Goal: Information Seeking & Learning: Find specific page/section

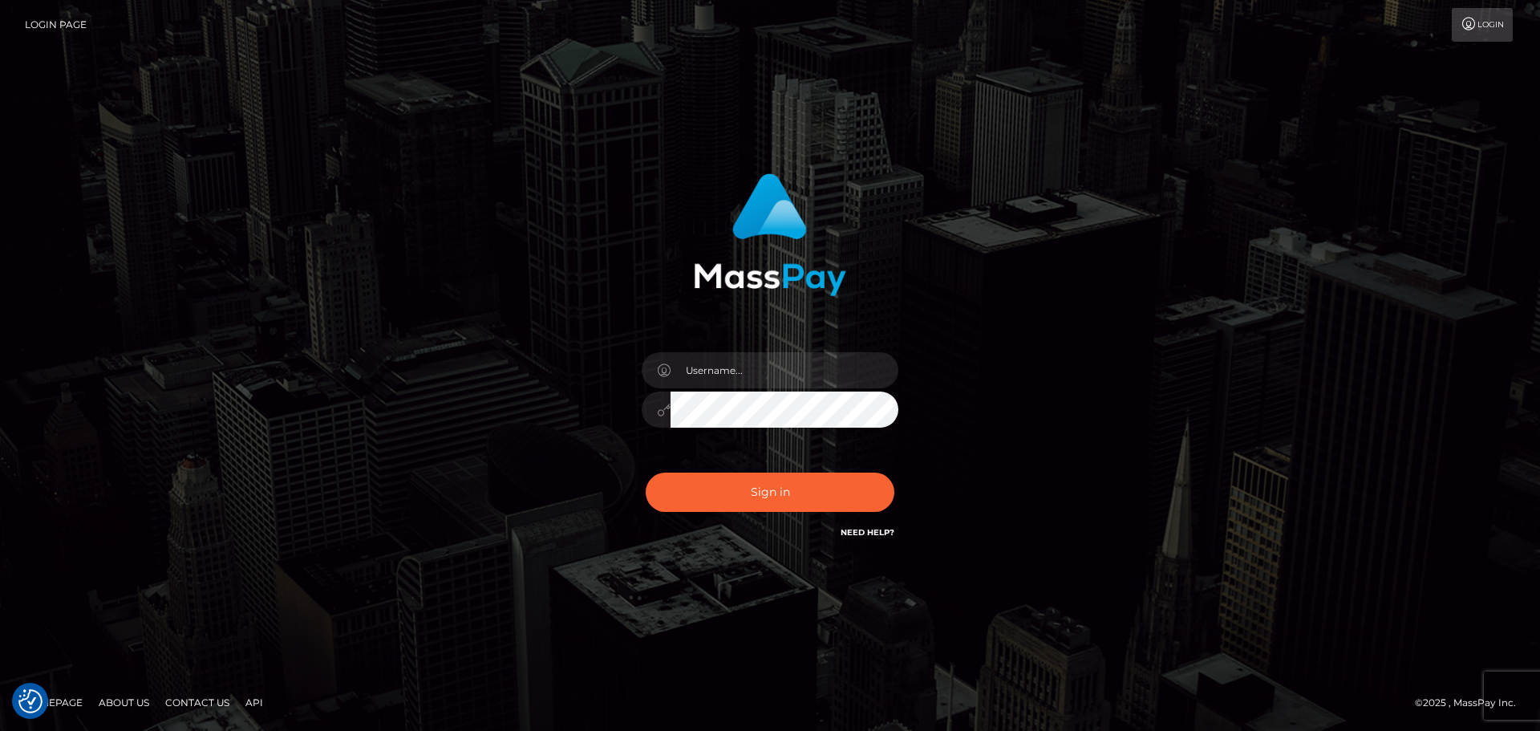
drag, startPoint x: 1125, startPoint y: 441, endPoint x: 874, endPoint y: 378, distance: 259.7
click at [1122, 438] on div "Sign in" at bounding box center [770, 365] width 915 height 408
click at [716, 370] on input "text" at bounding box center [785, 370] width 228 height 36
type input "Michelle.T"
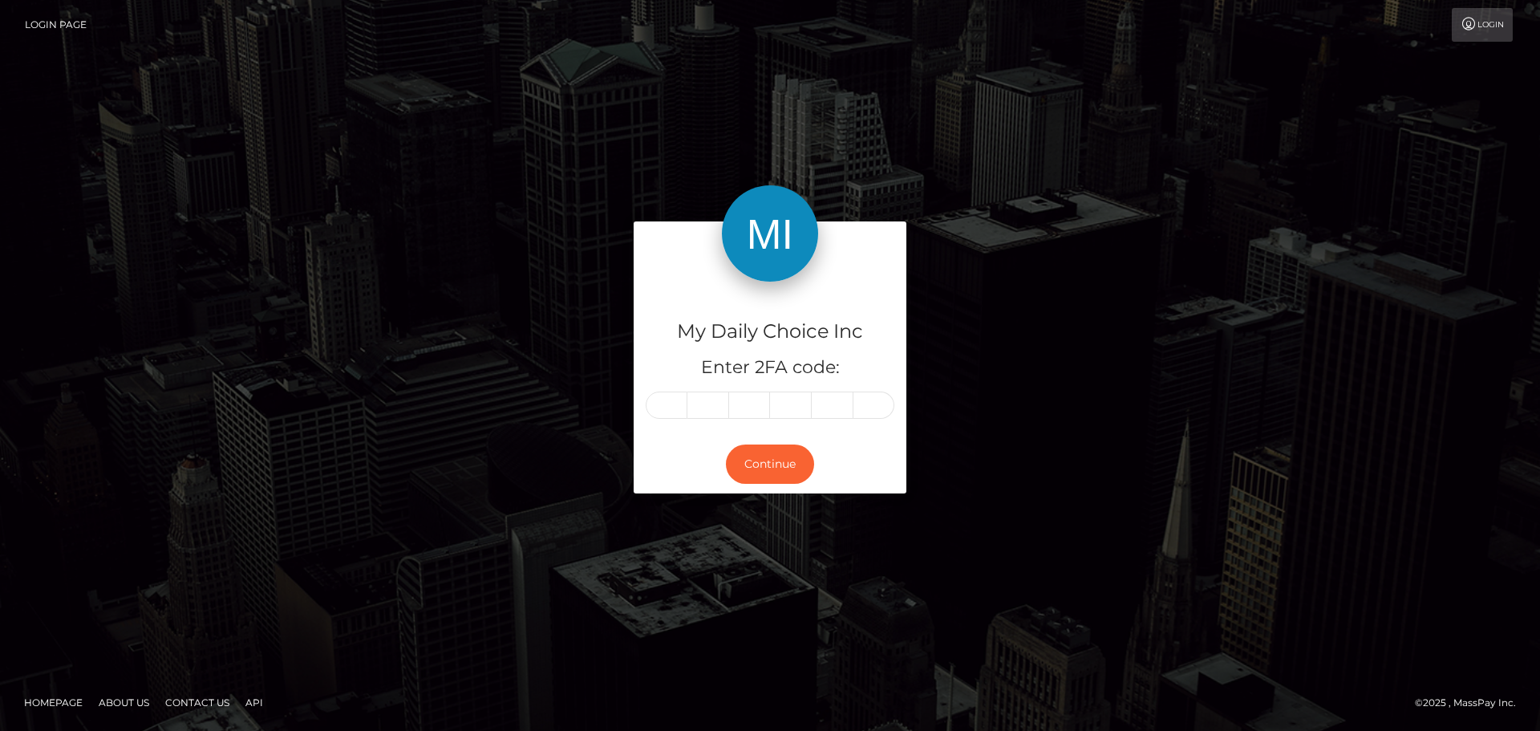
click at [663, 408] on input "text" at bounding box center [667, 404] width 42 height 27
type input "9"
type input "5"
type input "3"
type input "9"
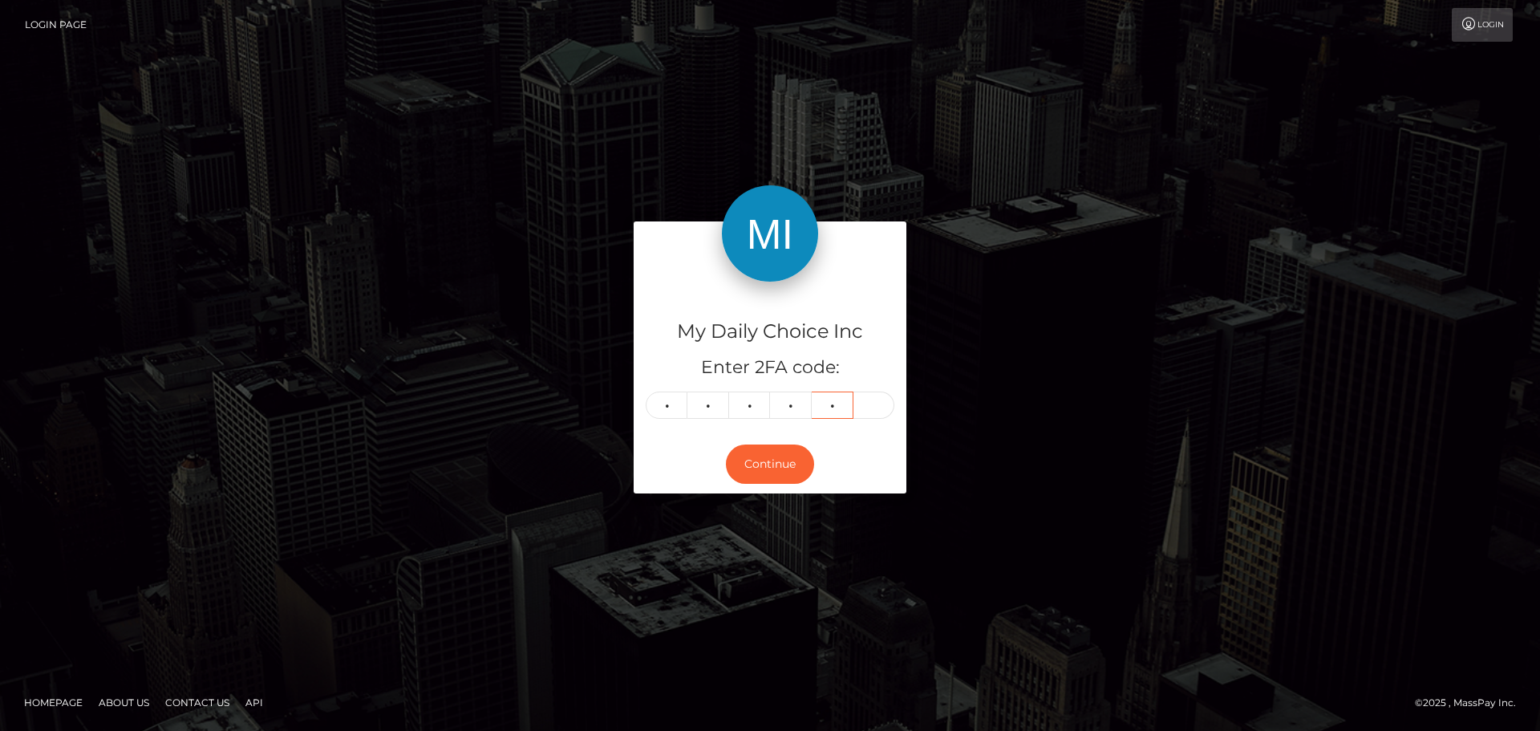
type input "8"
type input "9"
type input "5"
type input "3"
type input "9"
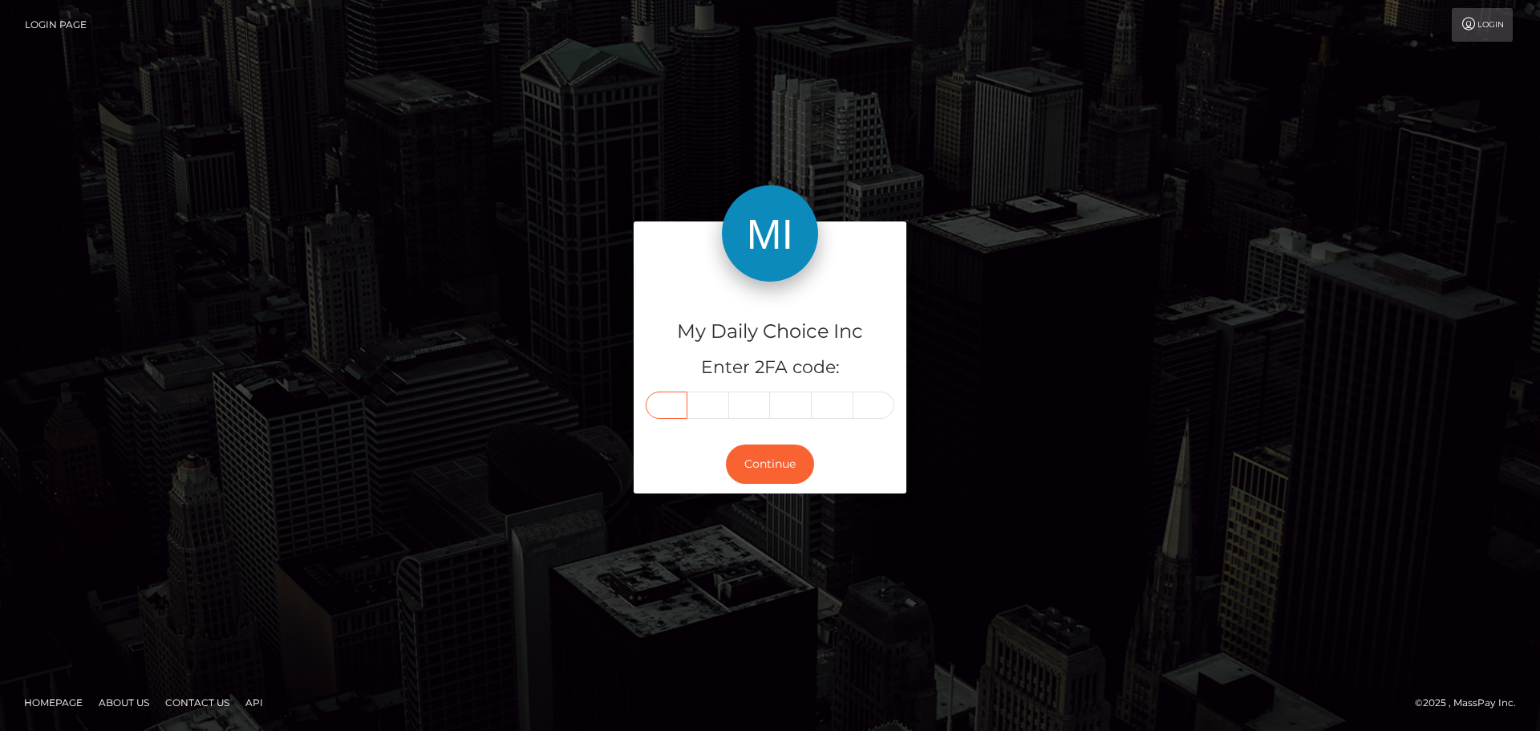
type input "9"
type input "8"
type input "5"
type input "3"
type input "9"
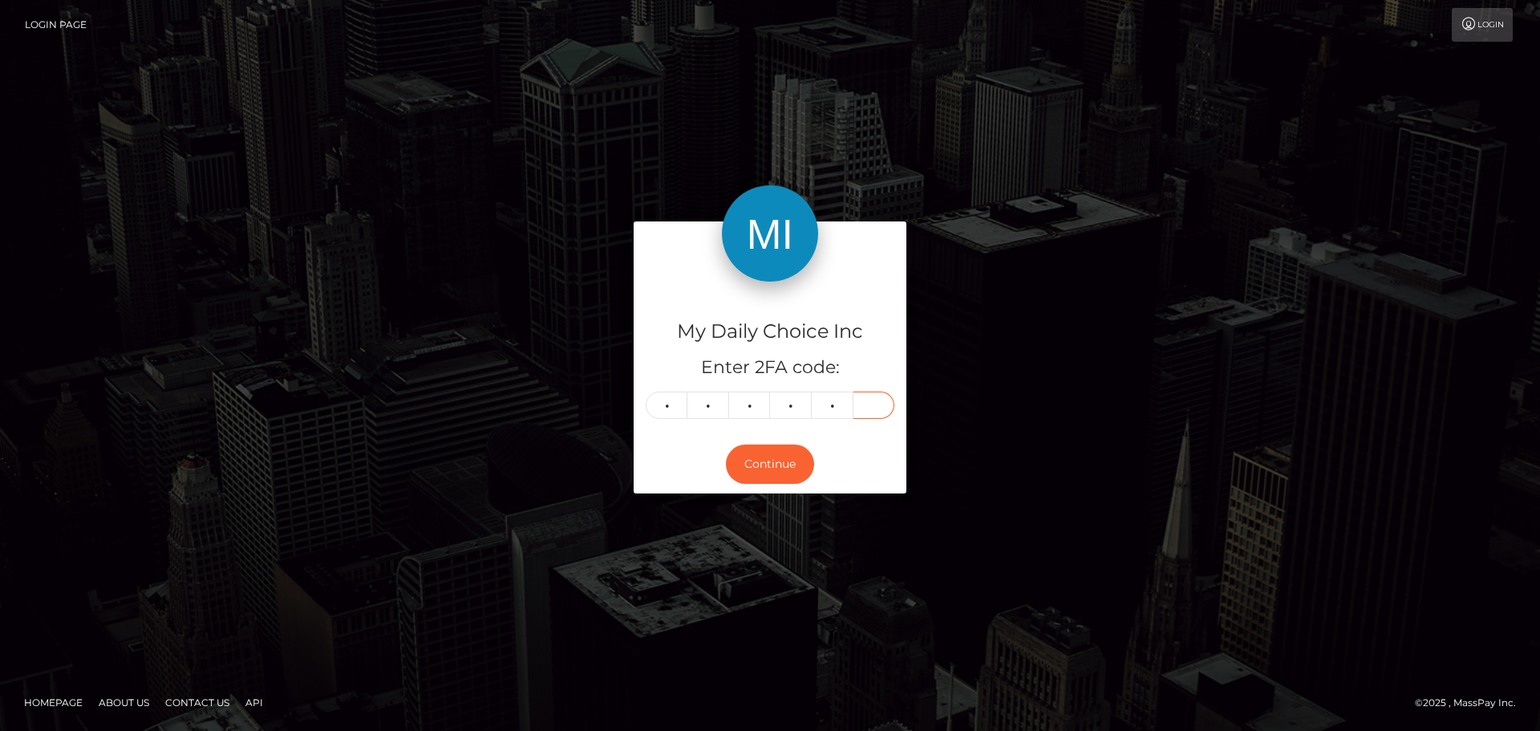
type input "8"
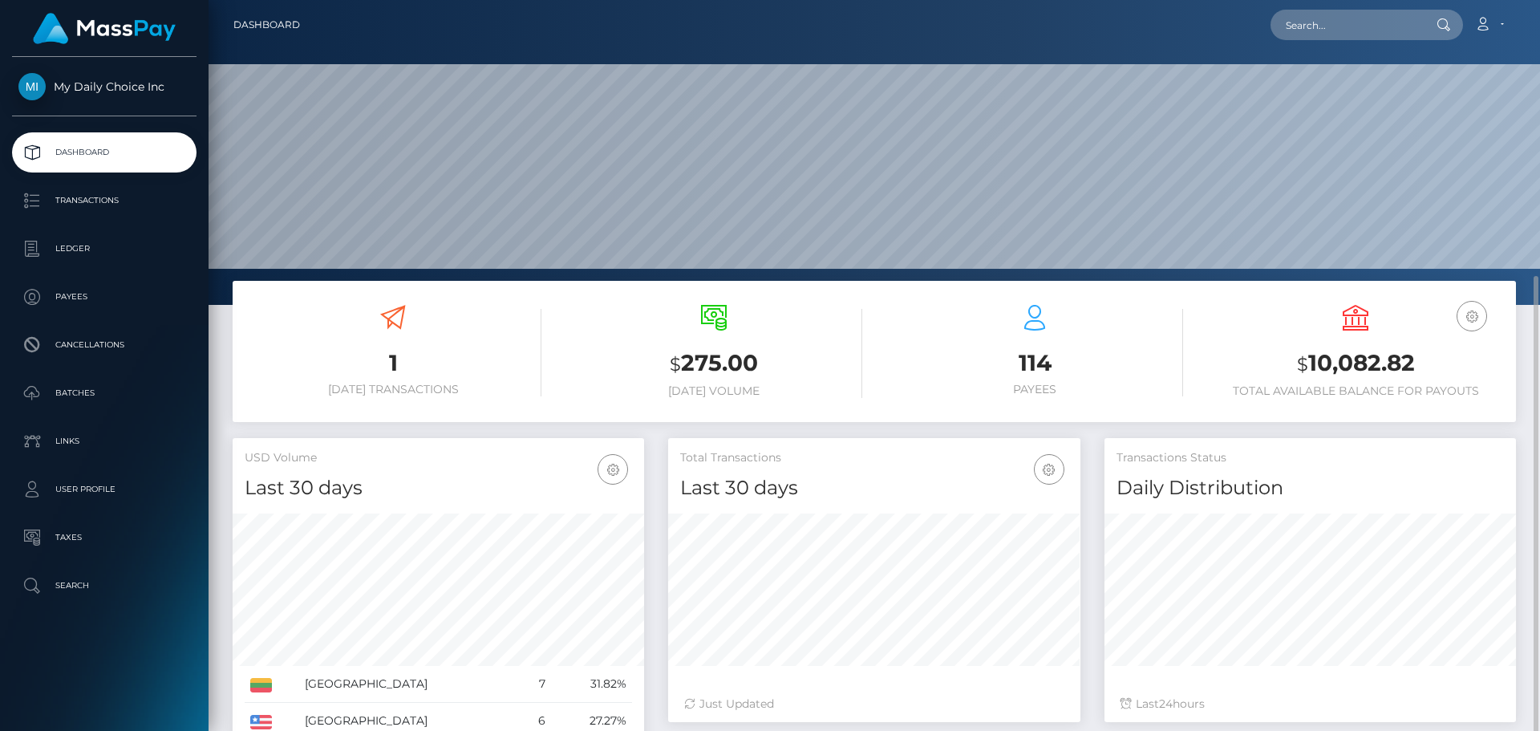
scroll to position [241, 0]
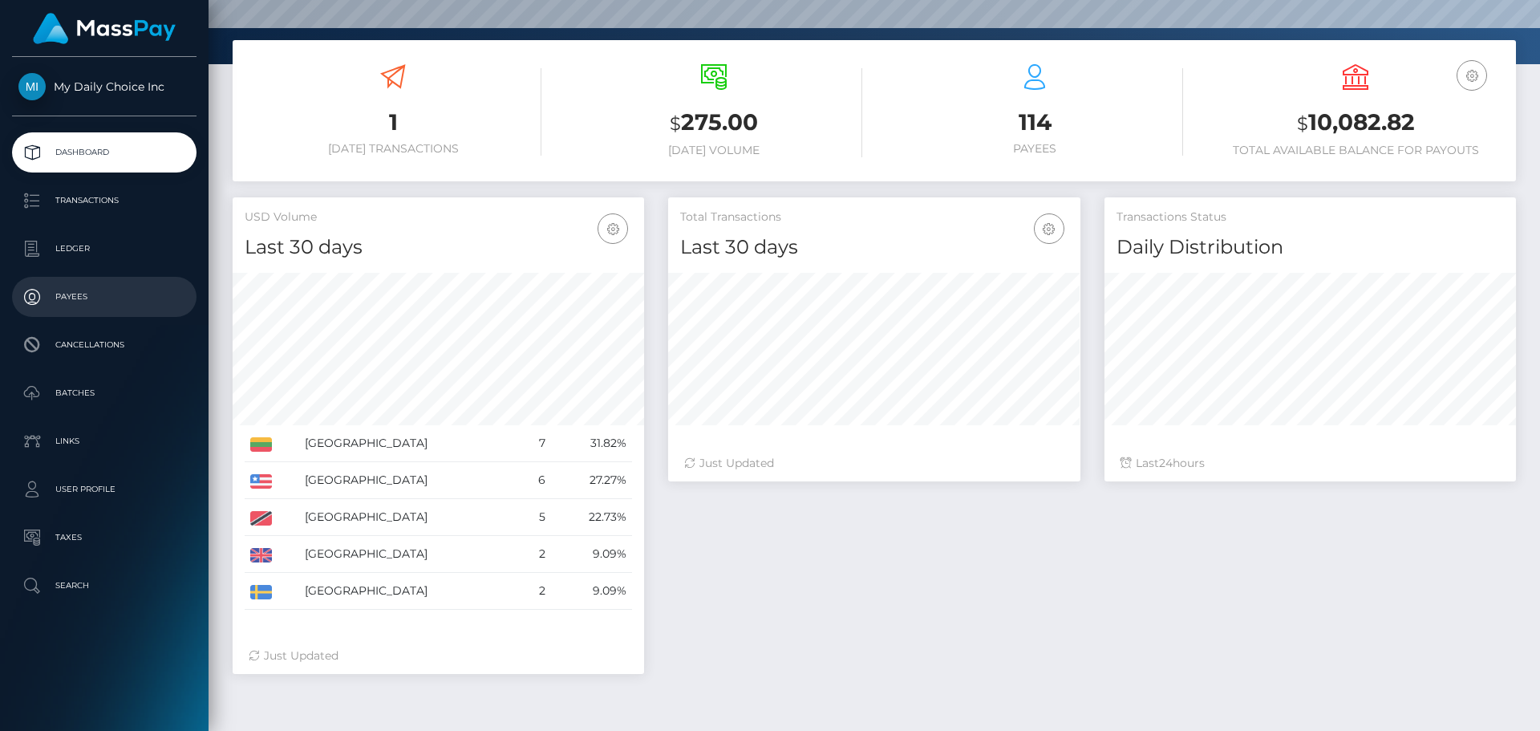
click at [80, 290] on p "Payees" at bounding box center [104, 297] width 172 height 24
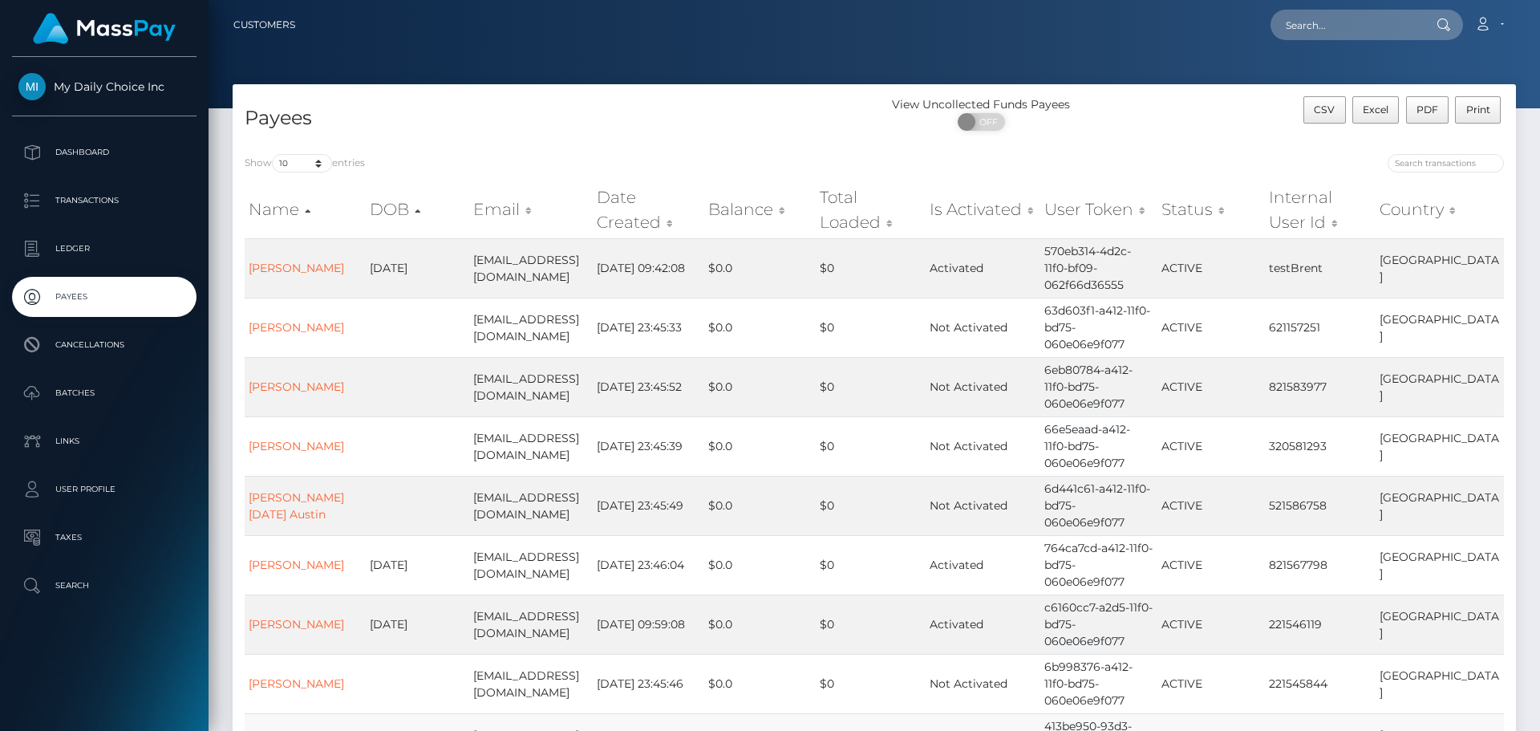
scroll to position [241, 0]
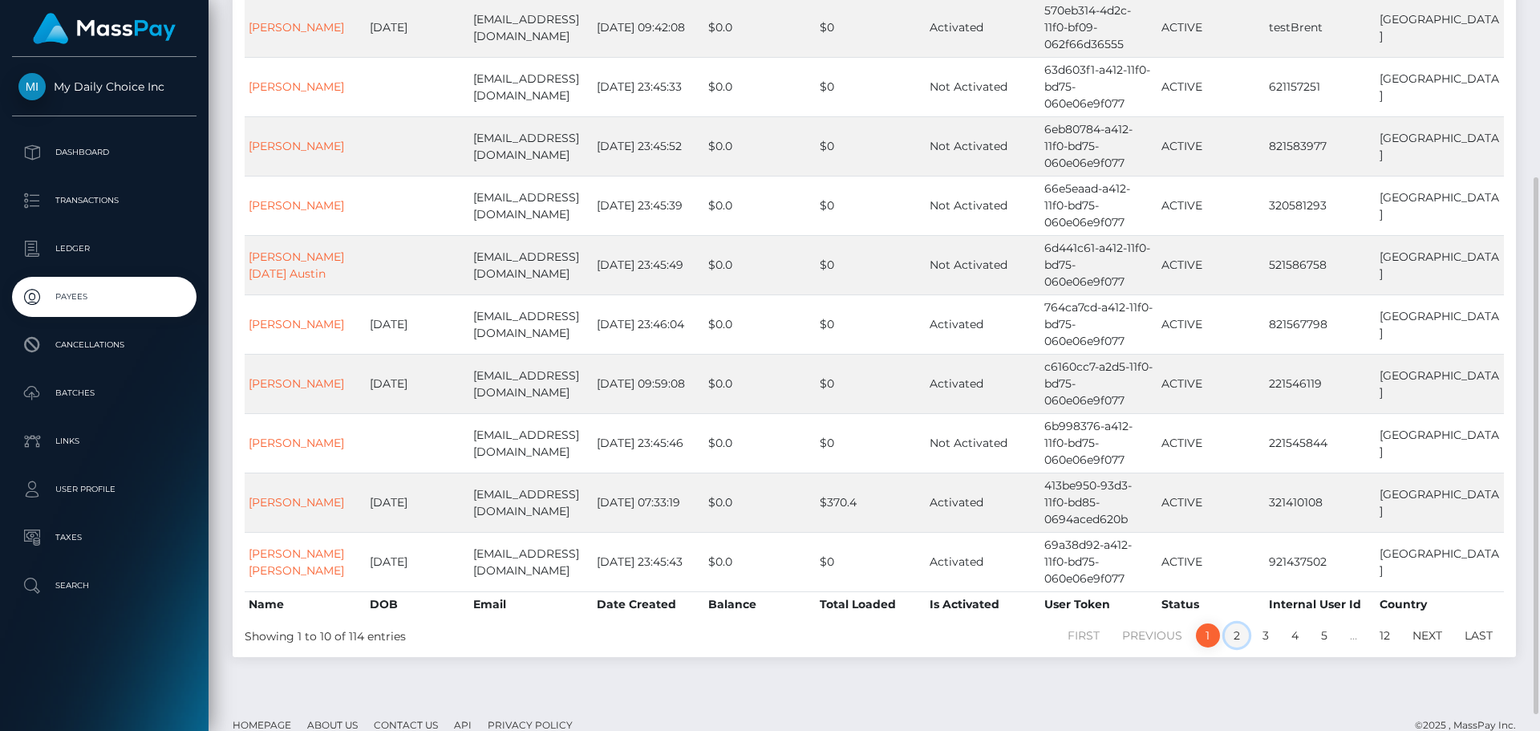
click at [1239, 637] on link "2" at bounding box center [1237, 635] width 24 height 24
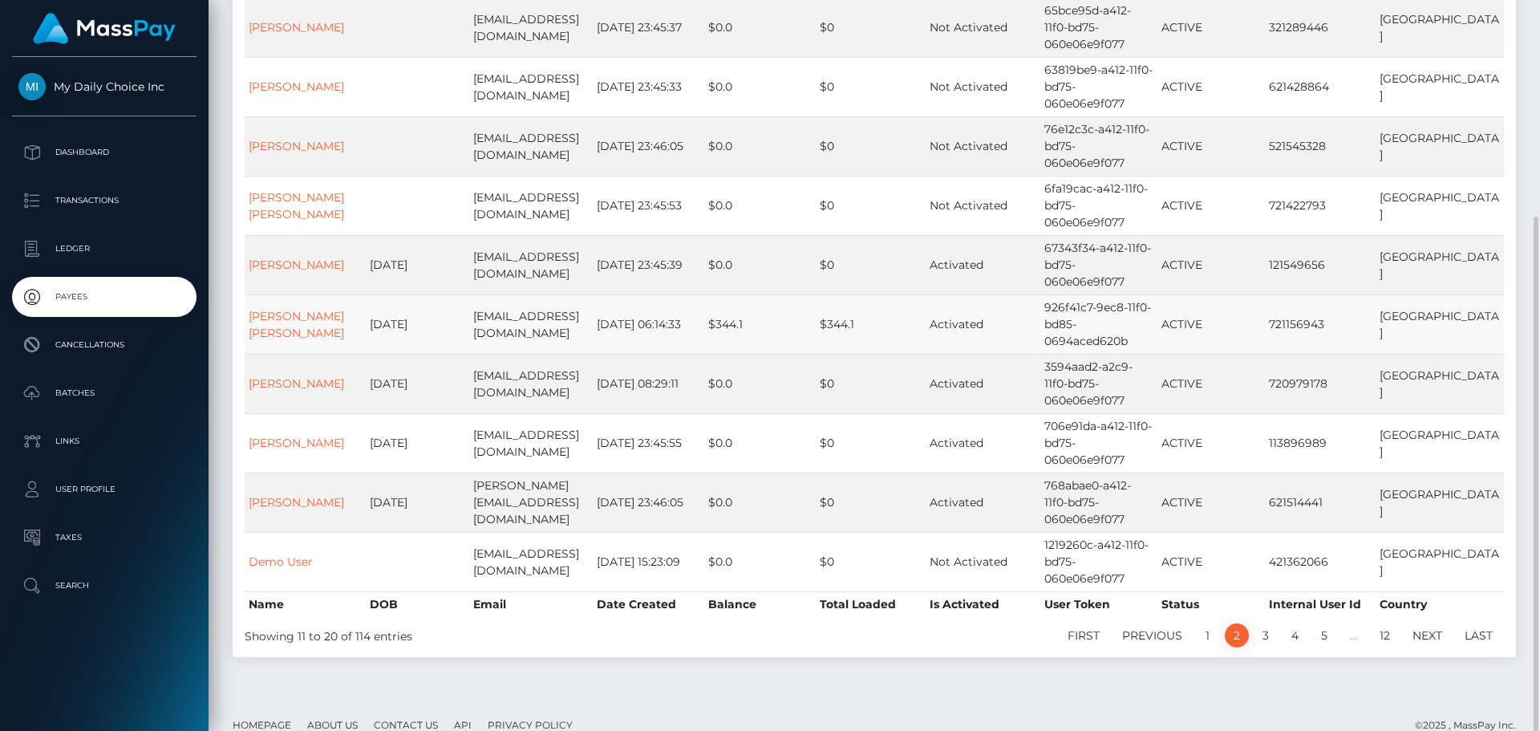
scroll to position [263, 0]
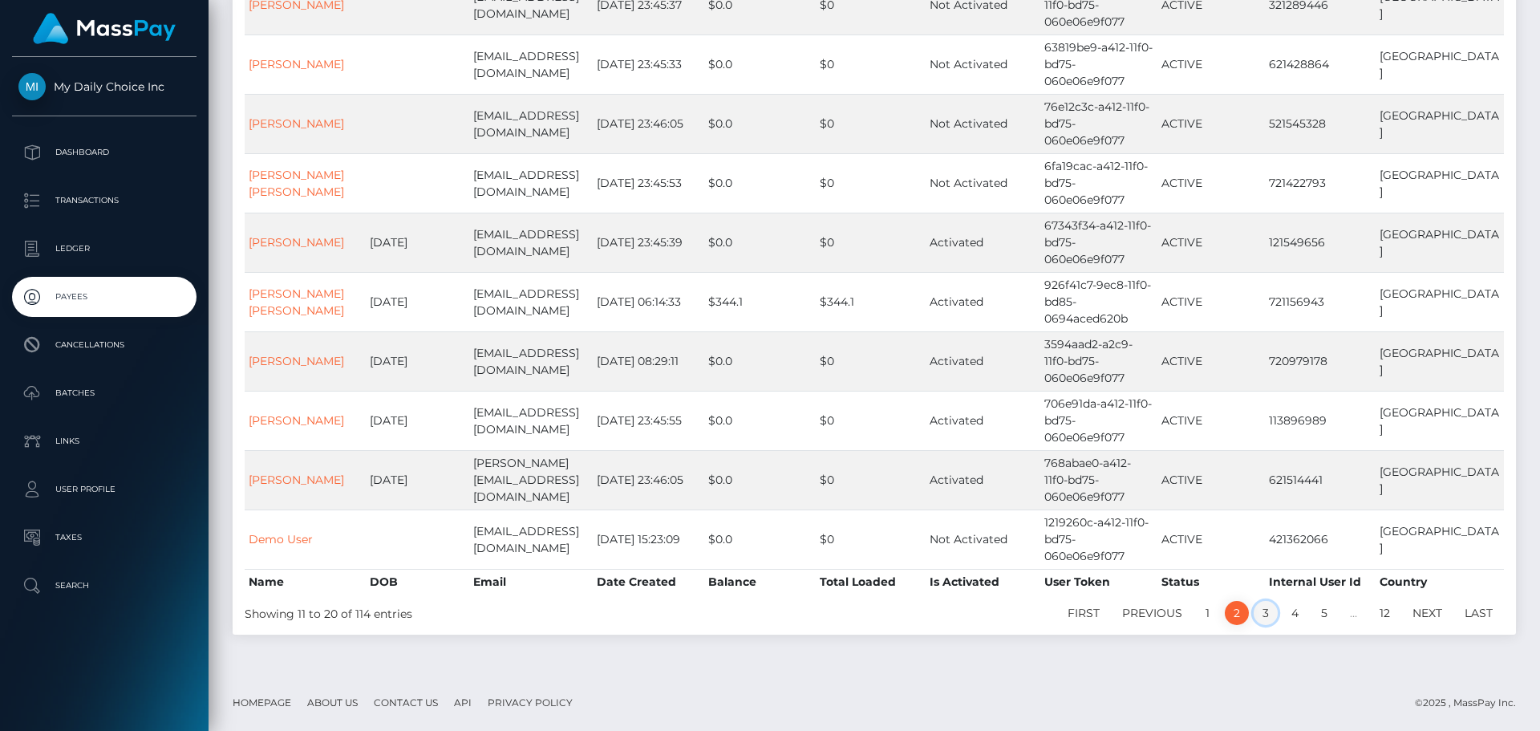
click at [1264, 616] on link "3" at bounding box center [1266, 613] width 24 height 24
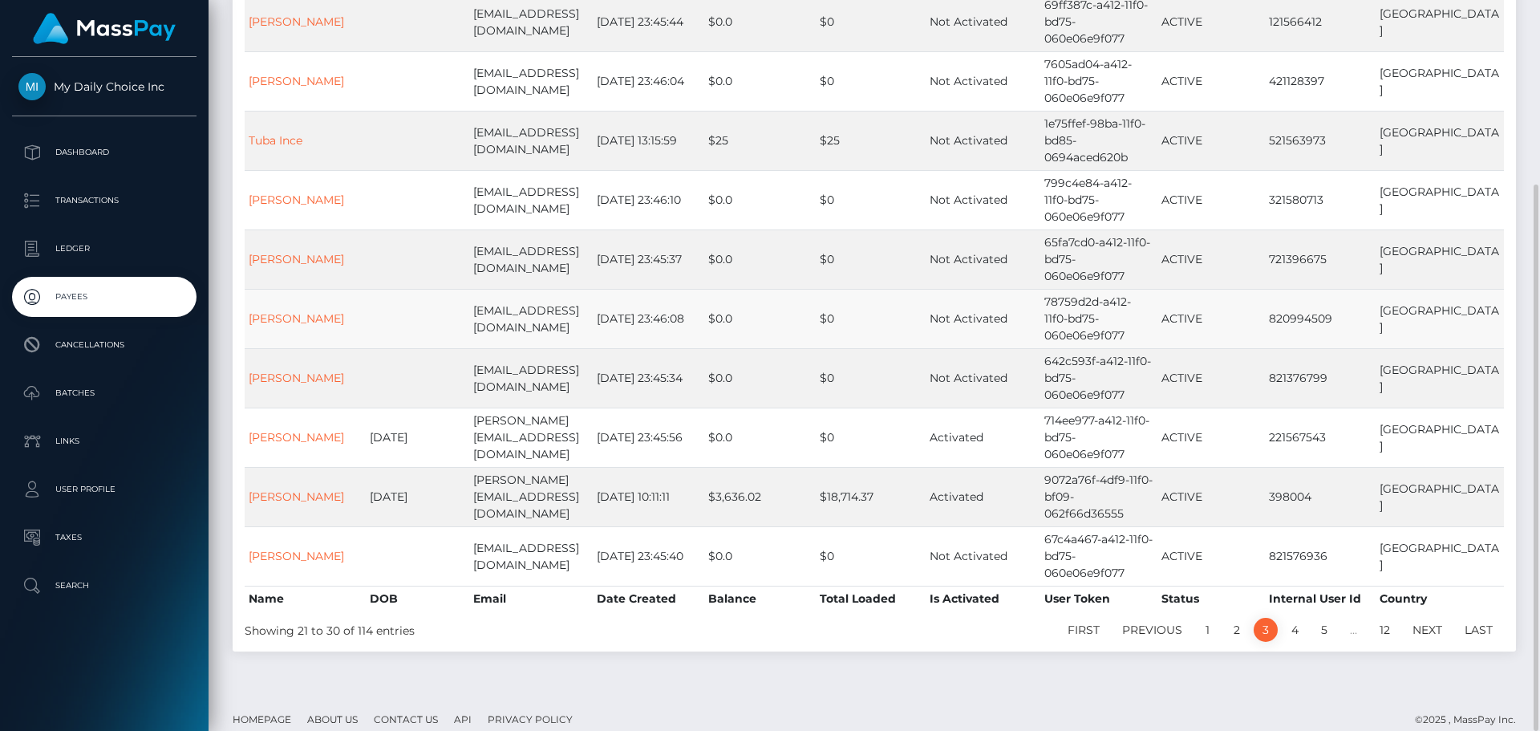
scroll to position [6, 0]
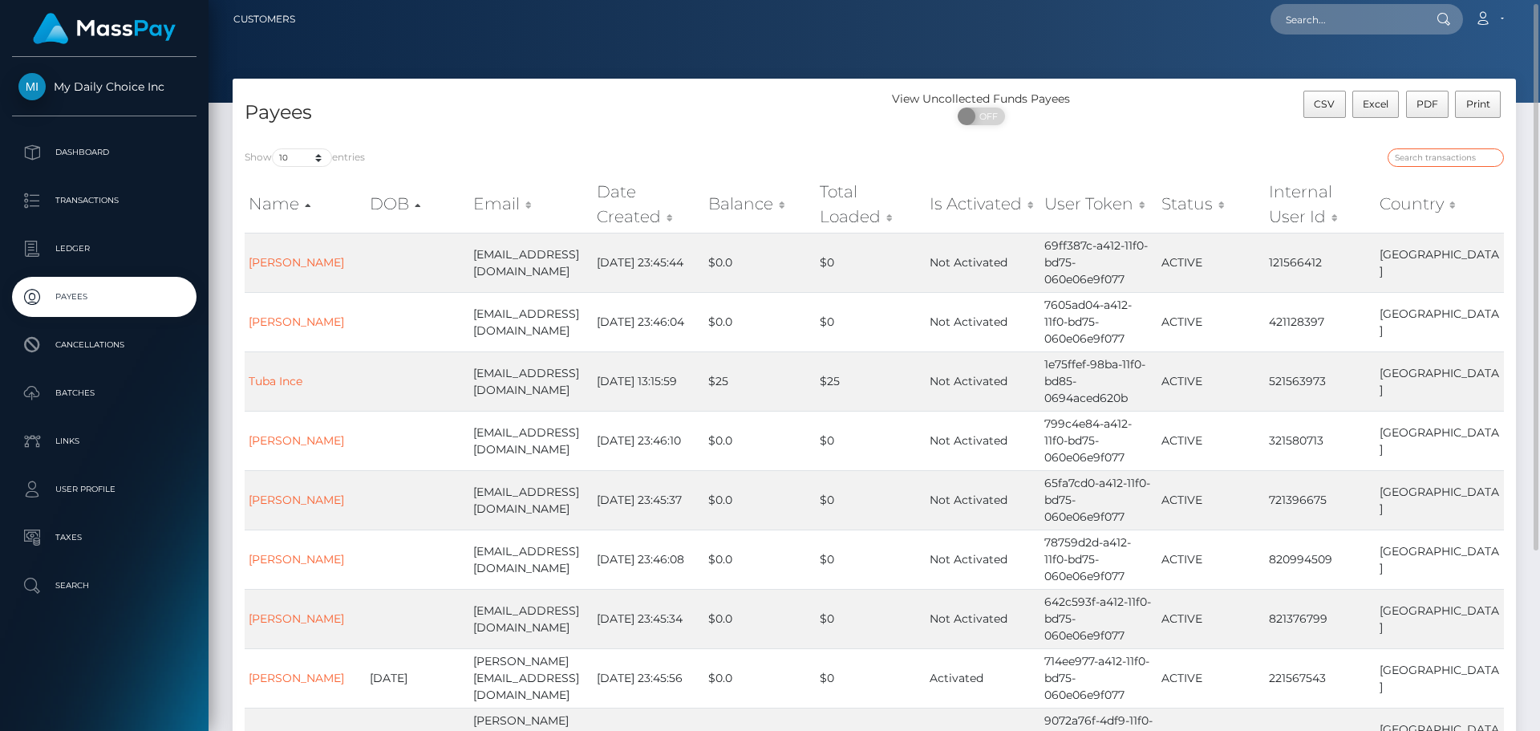
click at [1402, 160] on input "search" at bounding box center [1446, 157] width 116 height 18
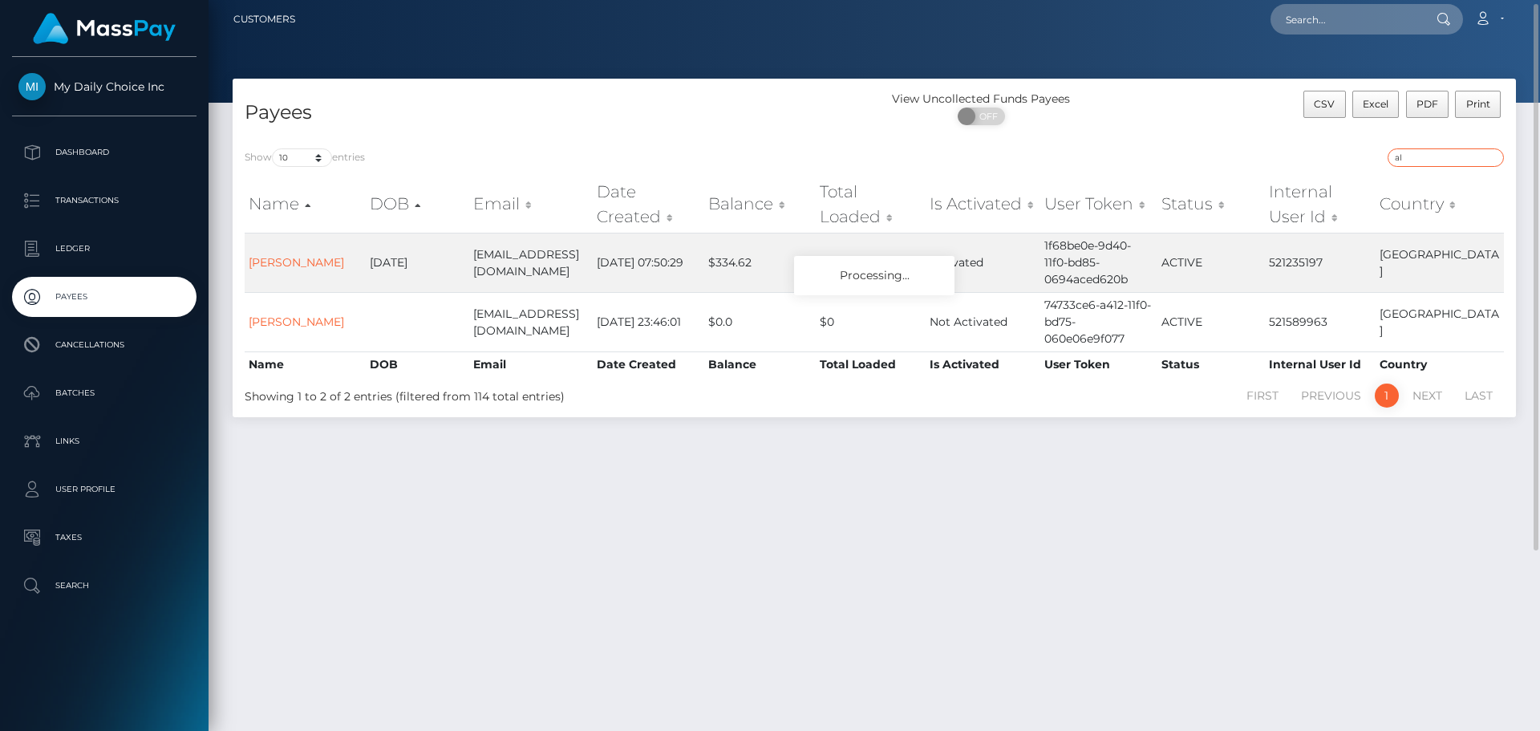
type input "a"
type input "o"
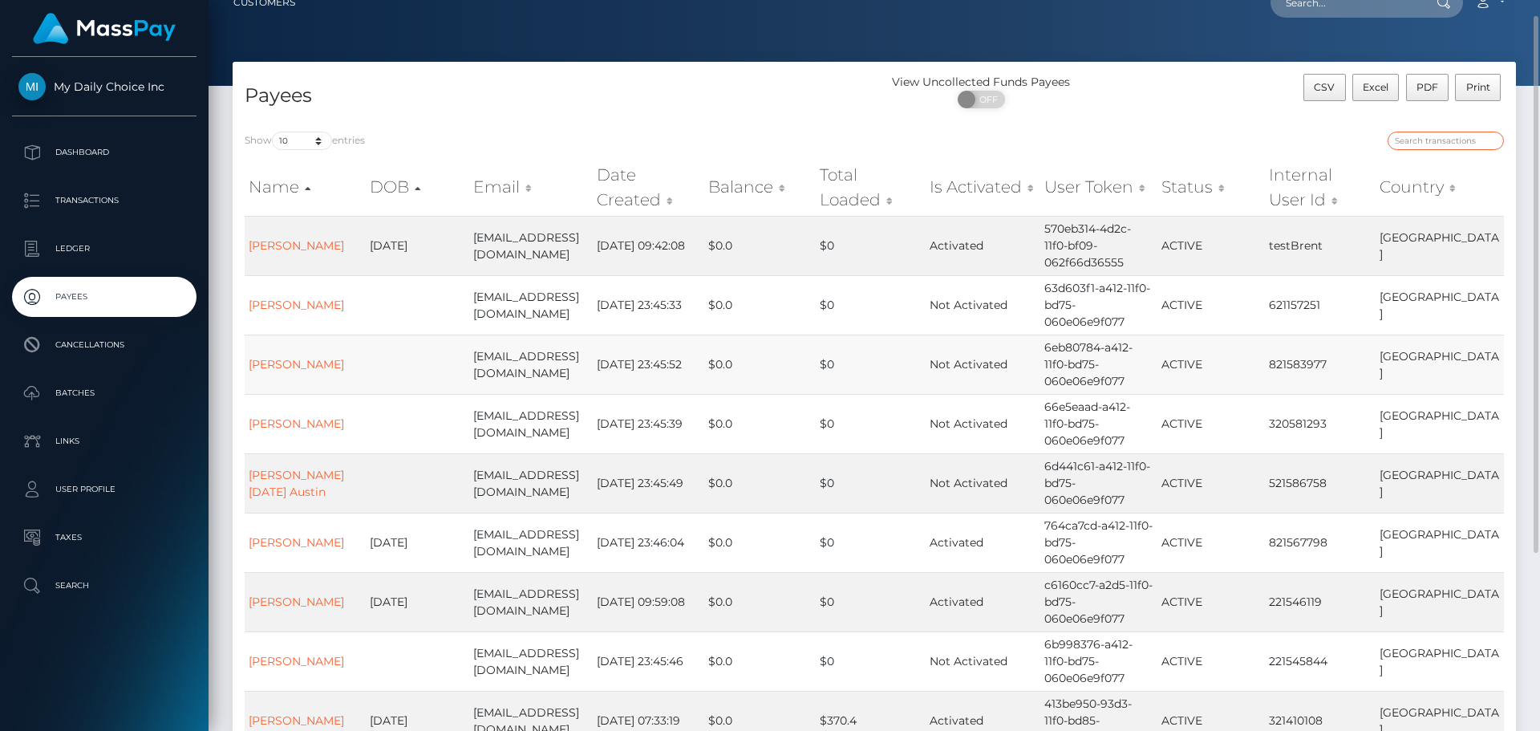
scroll to position [0, 0]
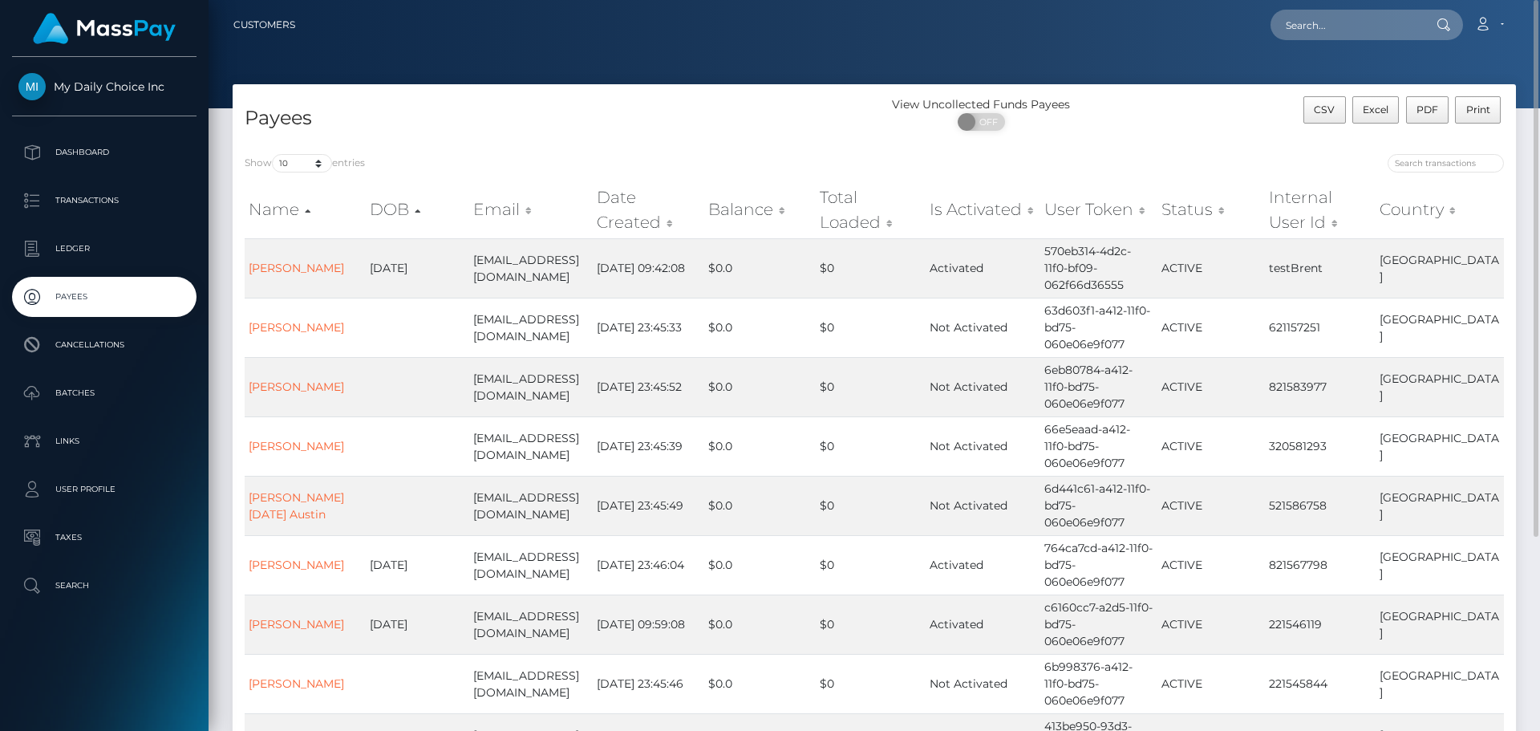
click at [261, 210] on th "Name" at bounding box center [305, 209] width 121 height 57
click at [278, 209] on th "Name" at bounding box center [305, 209] width 121 height 57
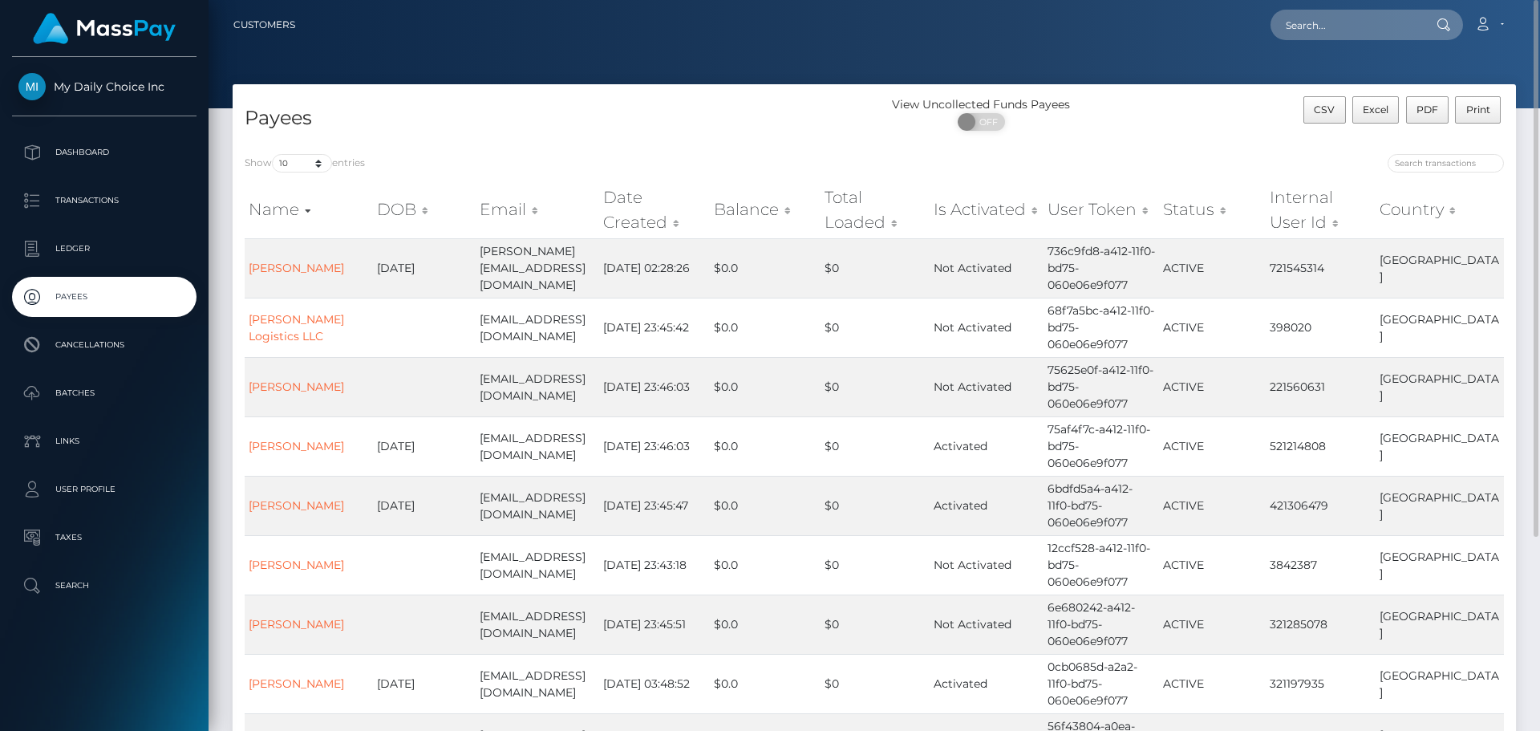
click at [493, 216] on th "Email" at bounding box center [538, 209] width 124 height 57
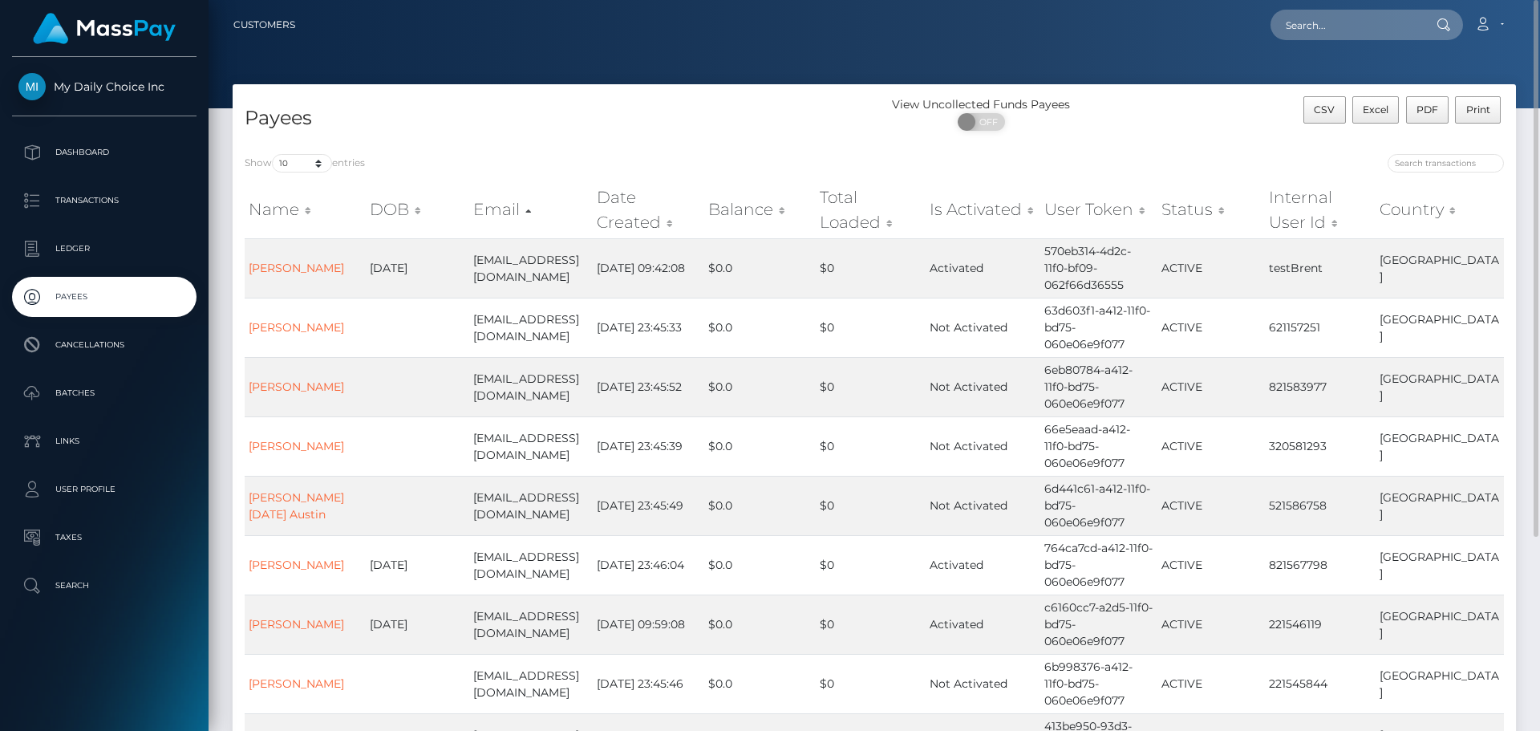
click at [492, 208] on th "Email" at bounding box center [531, 209] width 124 height 57
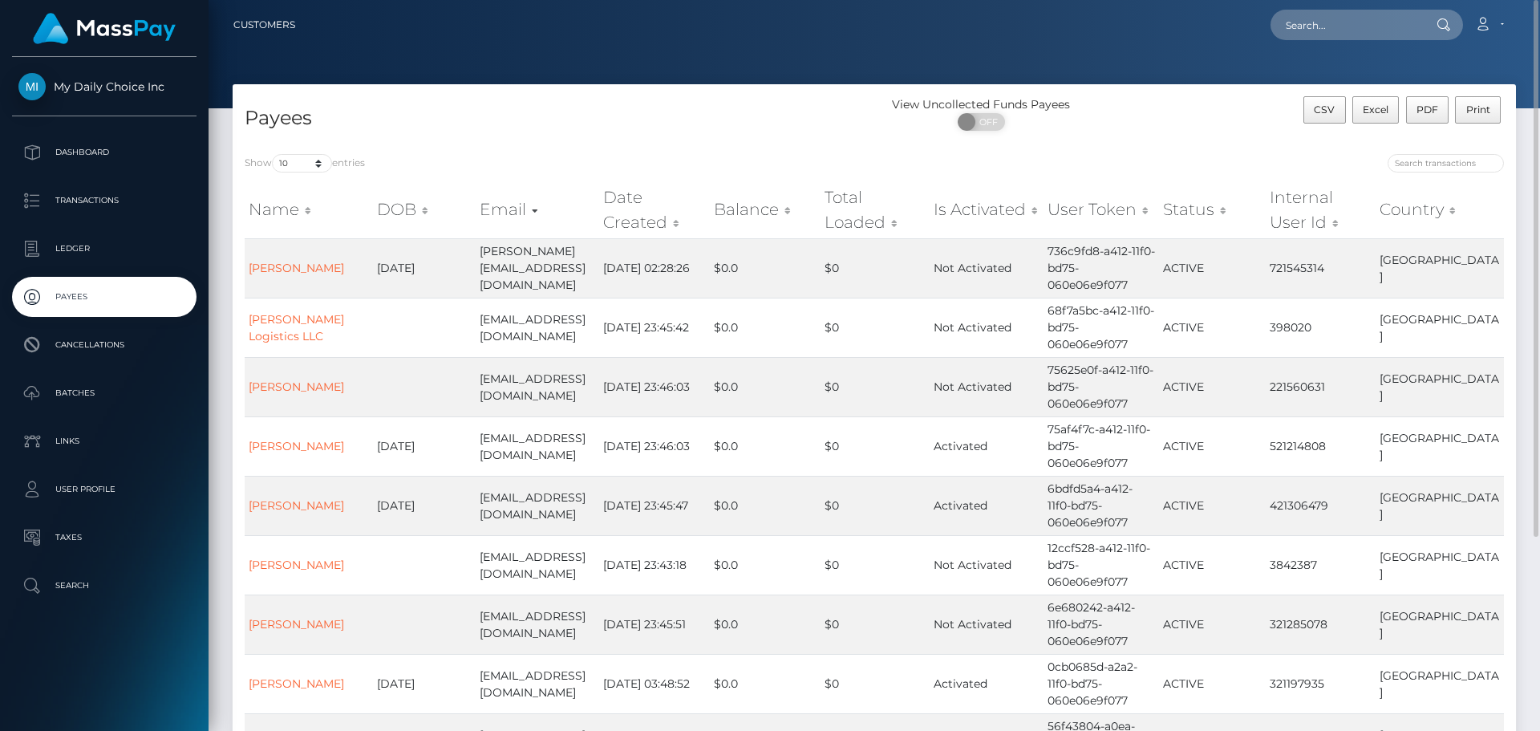
click at [621, 212] on th "Date Created" at bounding box center [654, 209] width 111 height 57
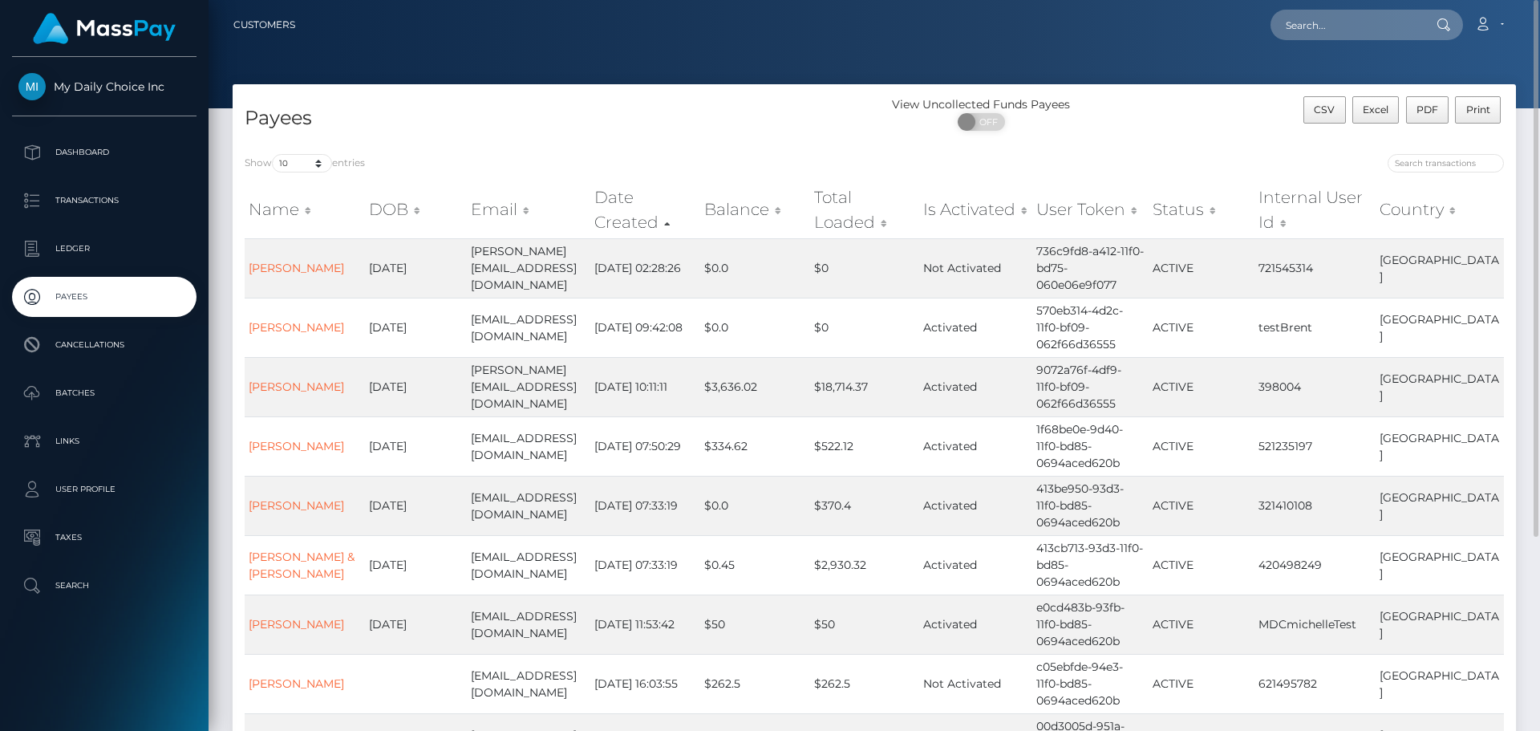
click at [621, 212] on th "Date Created" at bounding box center [645, 209] width 110 height 57
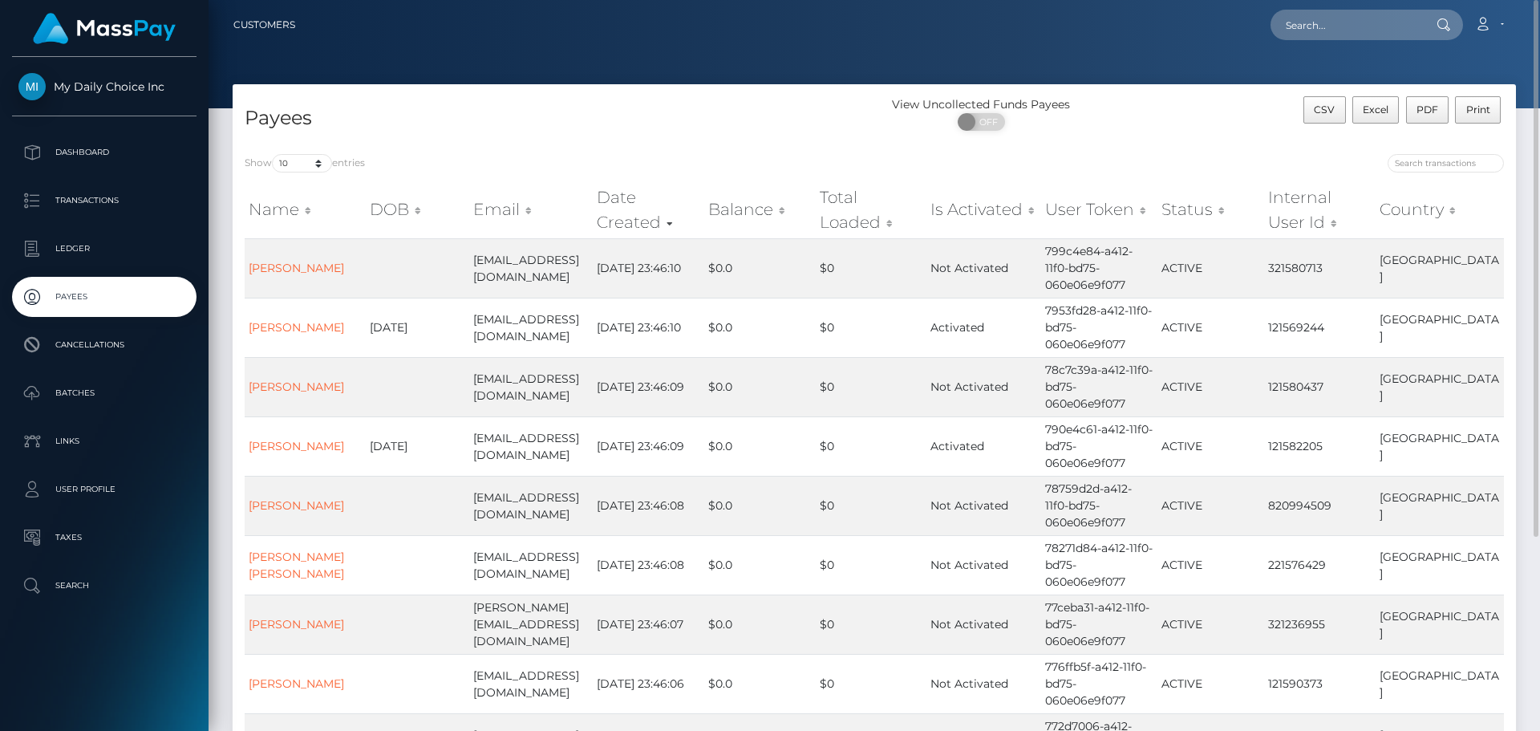
click at [621, 212] on th "Date Created" at bounding box center [649, 209] width 112 height 57
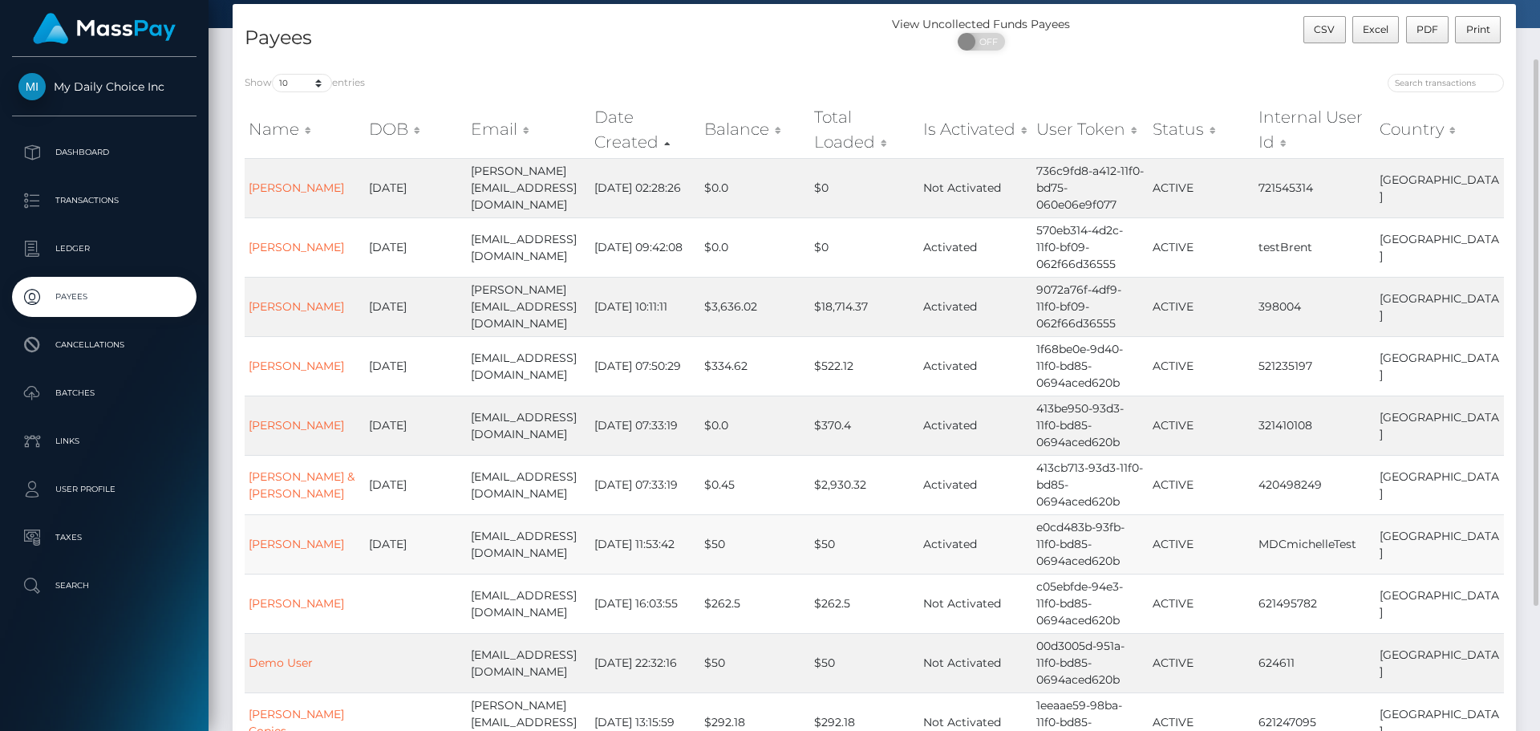
scroll to position [160, 0]
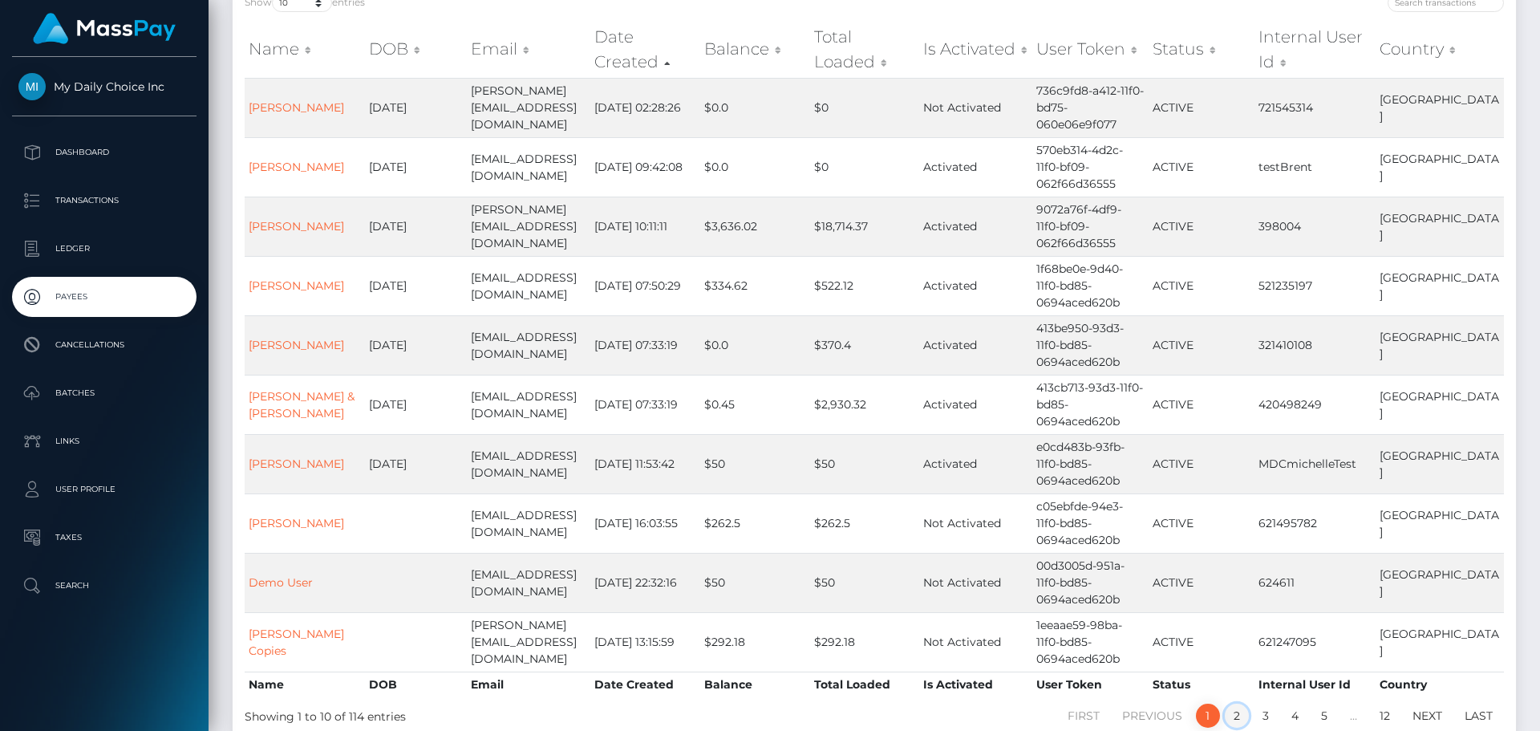
click at [1236, 704] on link "2" at bounding box center [1237, 716] width 24 height 24
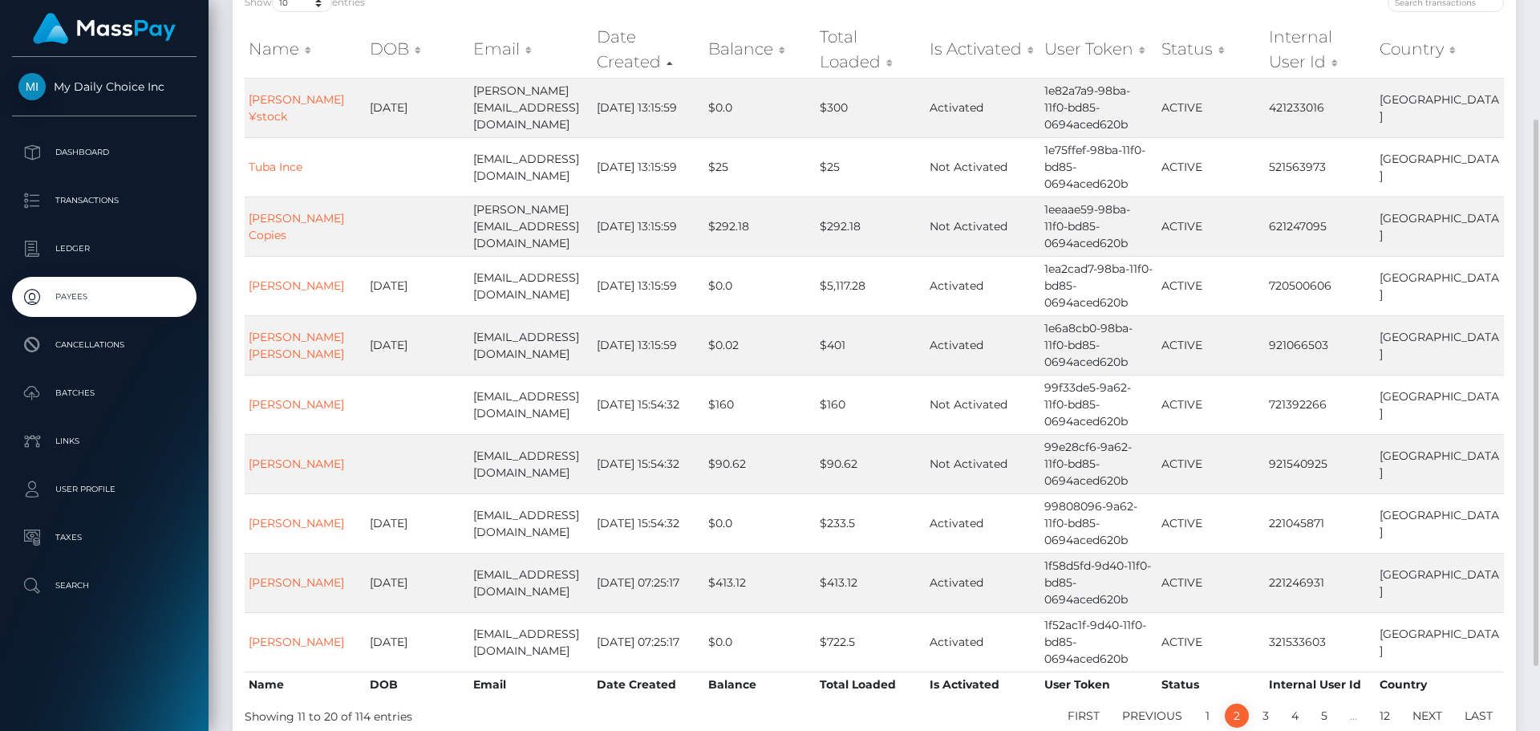
scroll to position [241, 0]
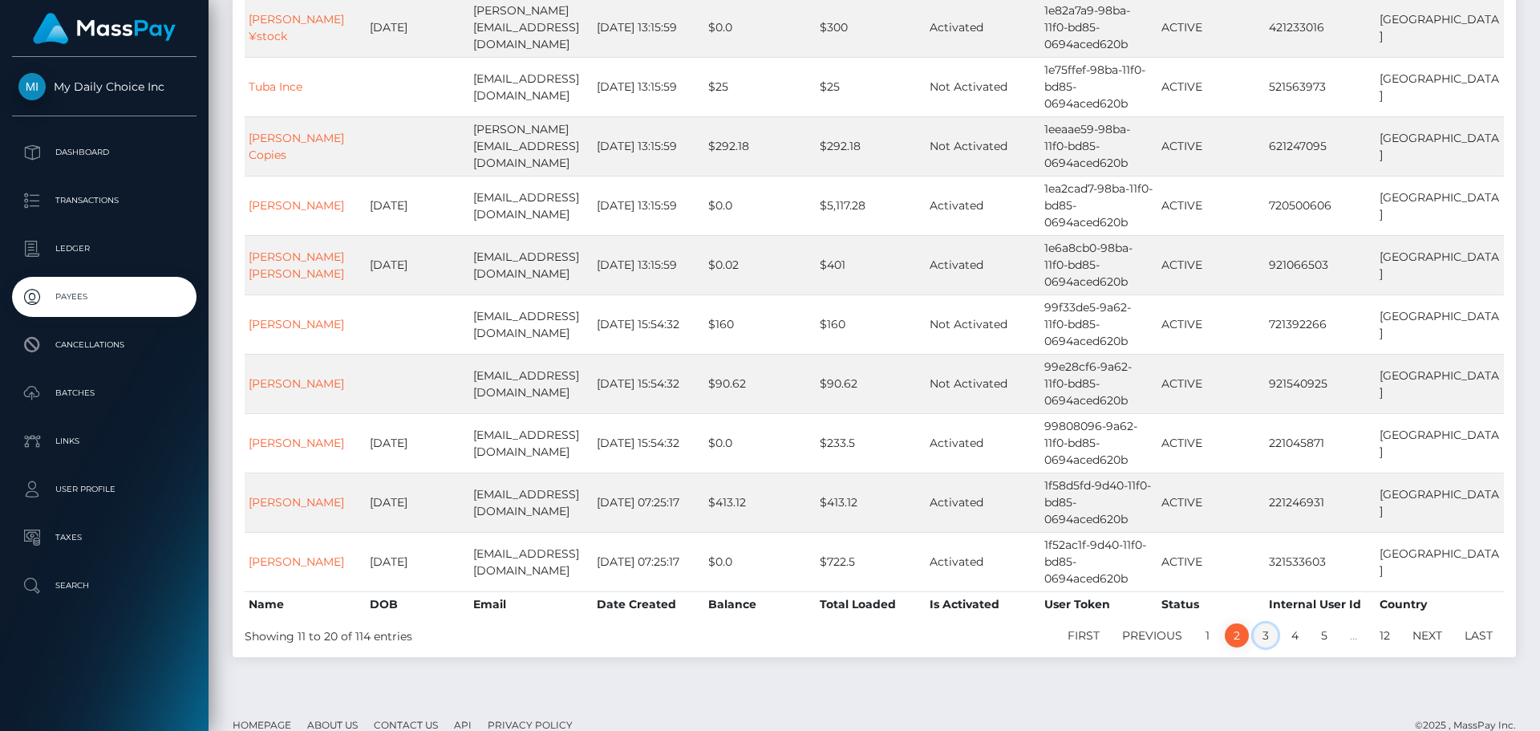
click at [1262, 635] on link "3" at bounding box center [1266, 635] width 24 height 24
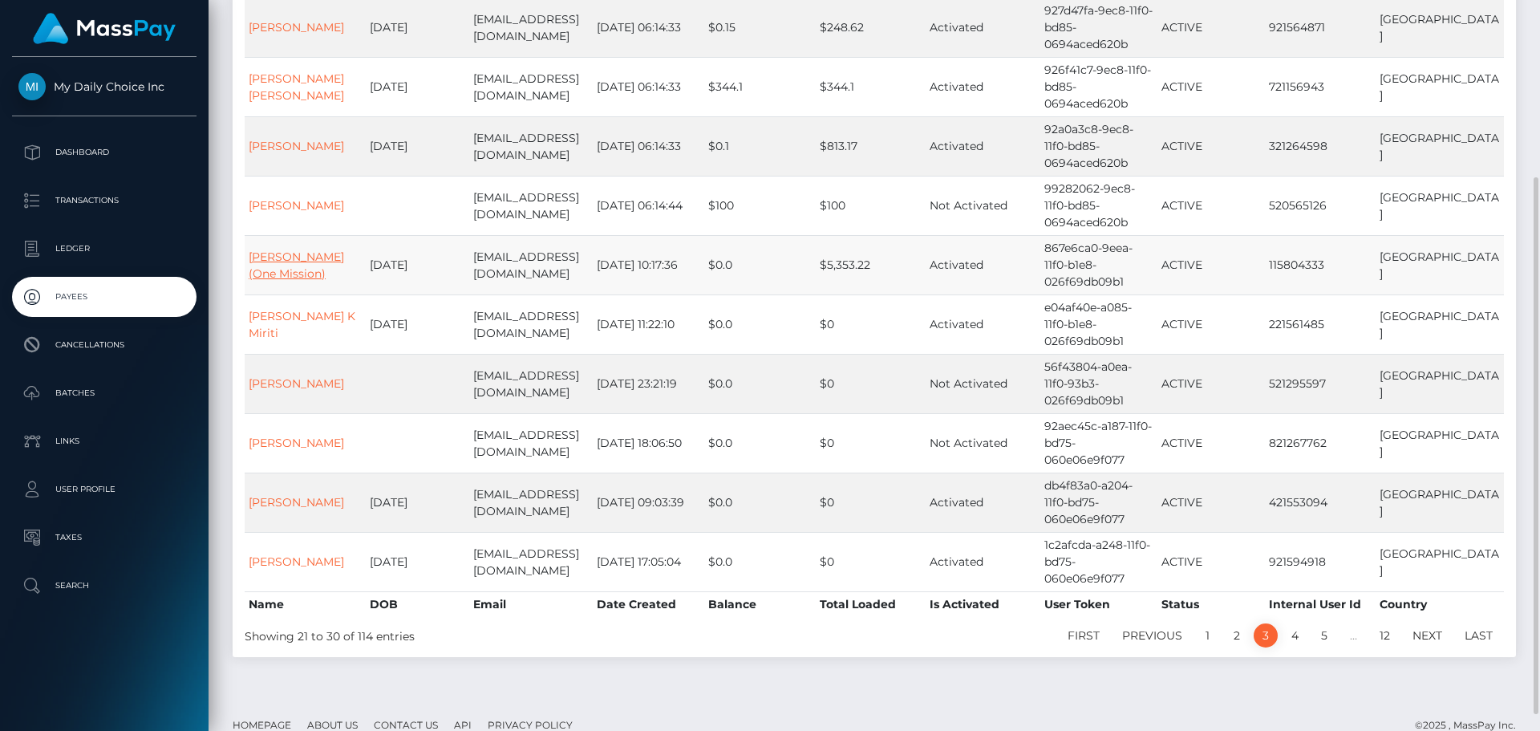
click at [269, 267] on link "Ali Saleh (One Mission)" at bounding box center [296, 264] width 95 height 31
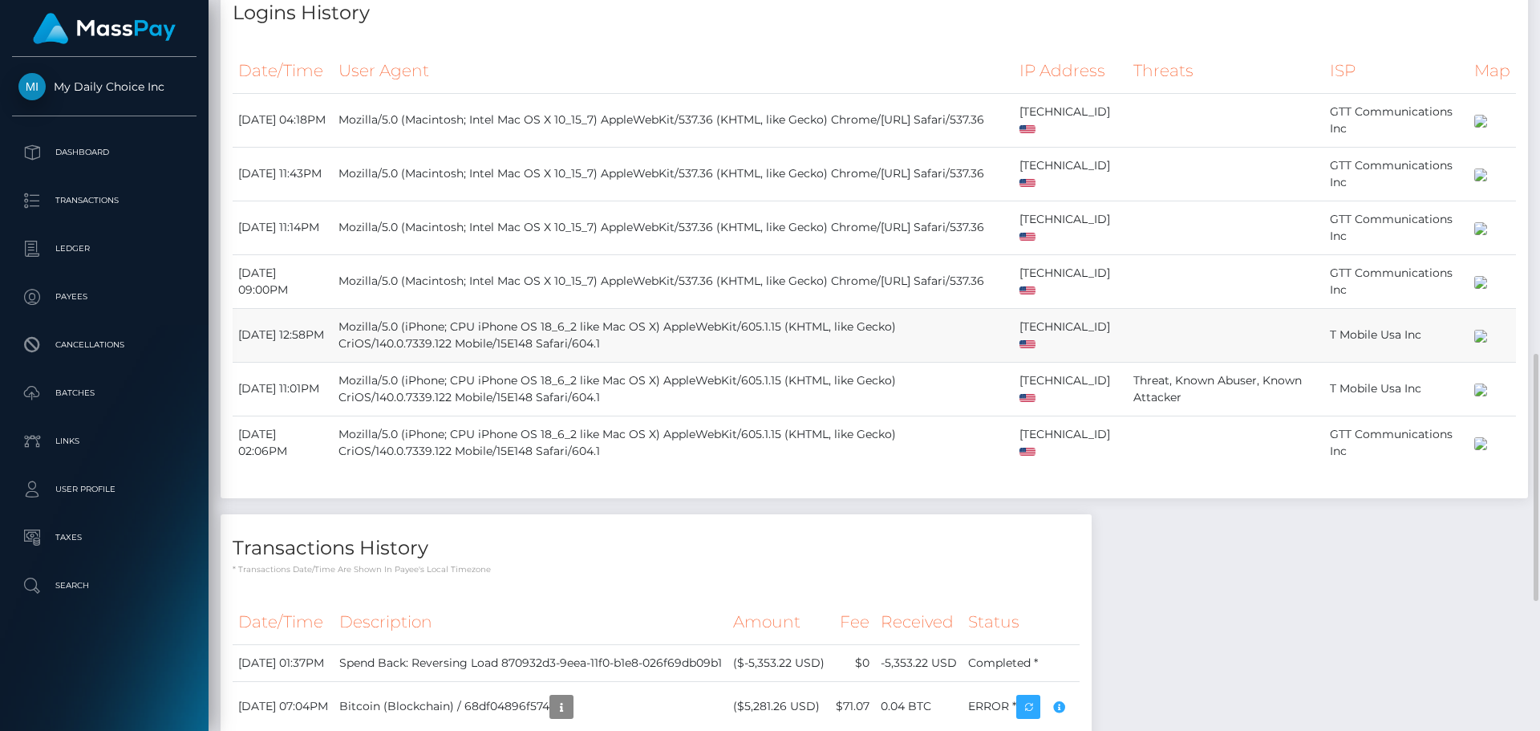
scroll to position [1426, 0]
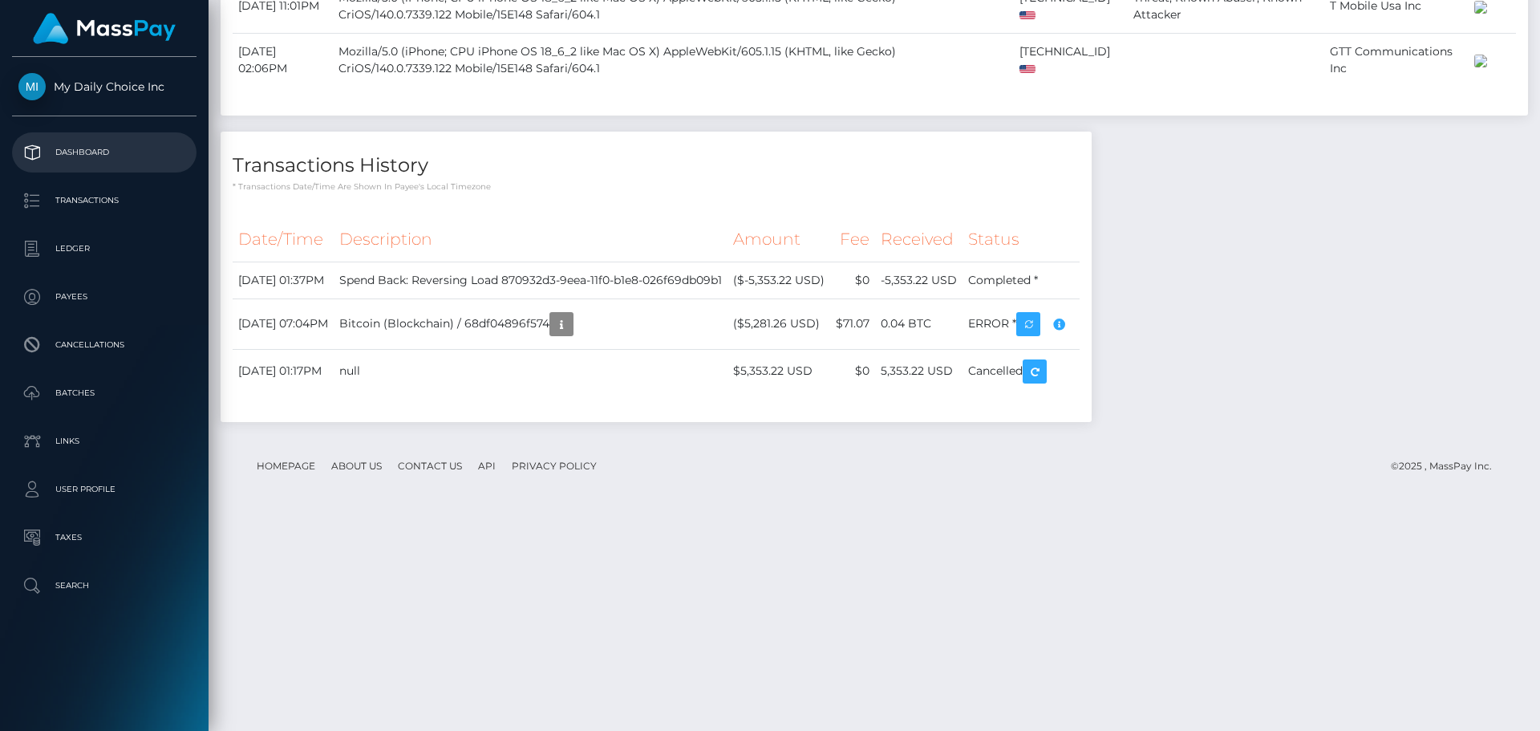
click at [85, 151] on p "Dashboard" at bounding box center [104, 152] width 172 height 24
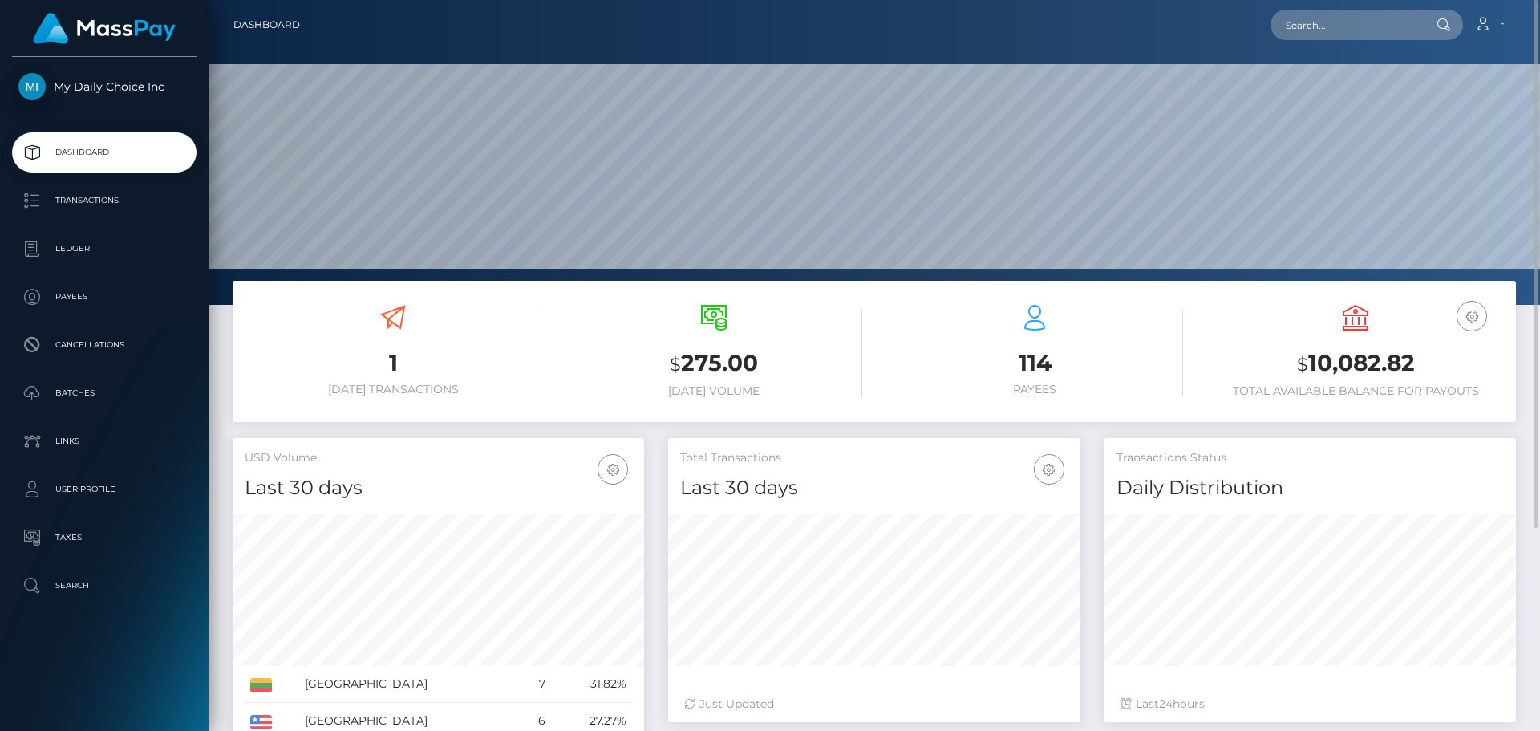
scroll to position [160, 0]
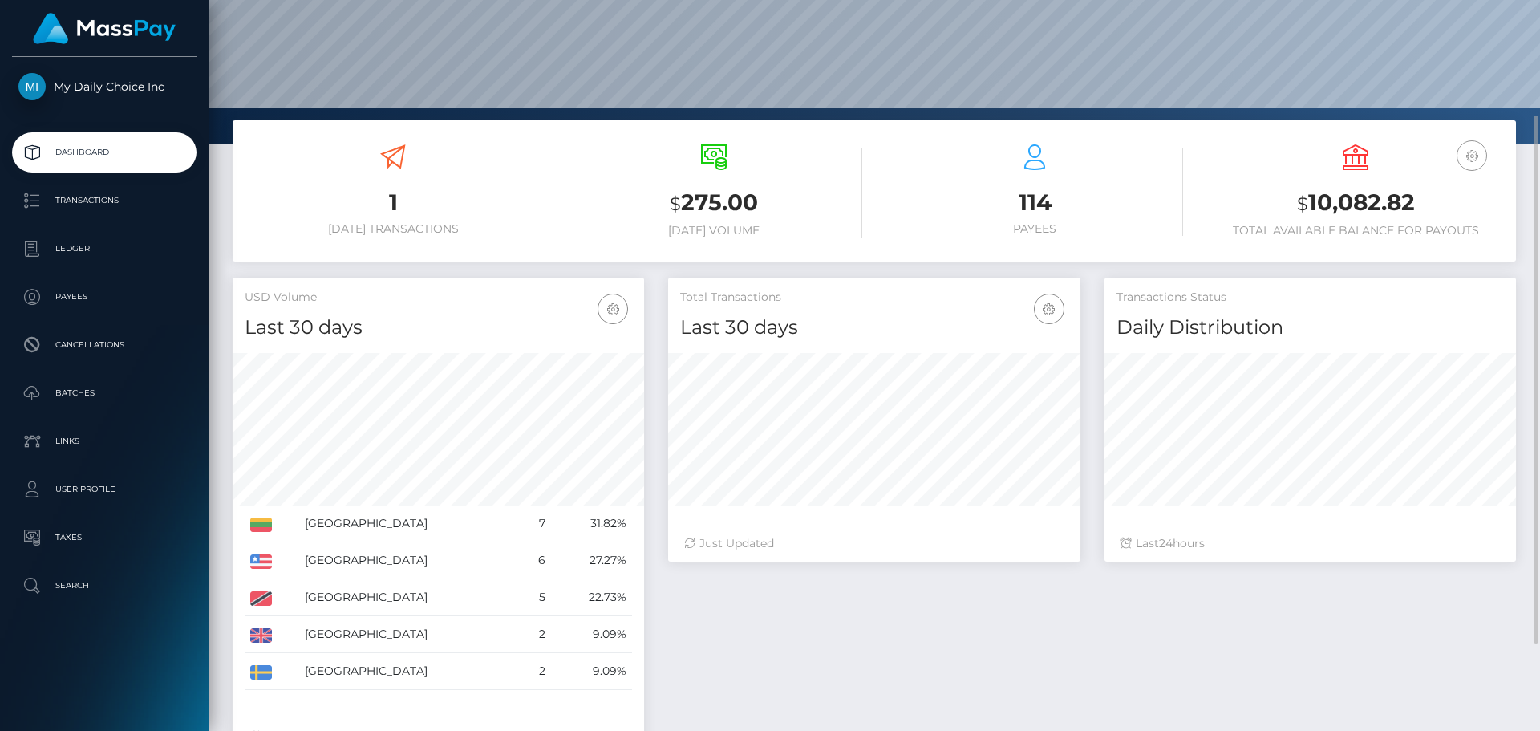
click at [1475, 160] on icon "button" at bounding box center [1471, 156] width 19 height 20
click at [1473, 158] on icon "button" at bounding box center [1471, 156] width 19 height 20
